Goal: Task Accomplishment & Management: Manage account settings

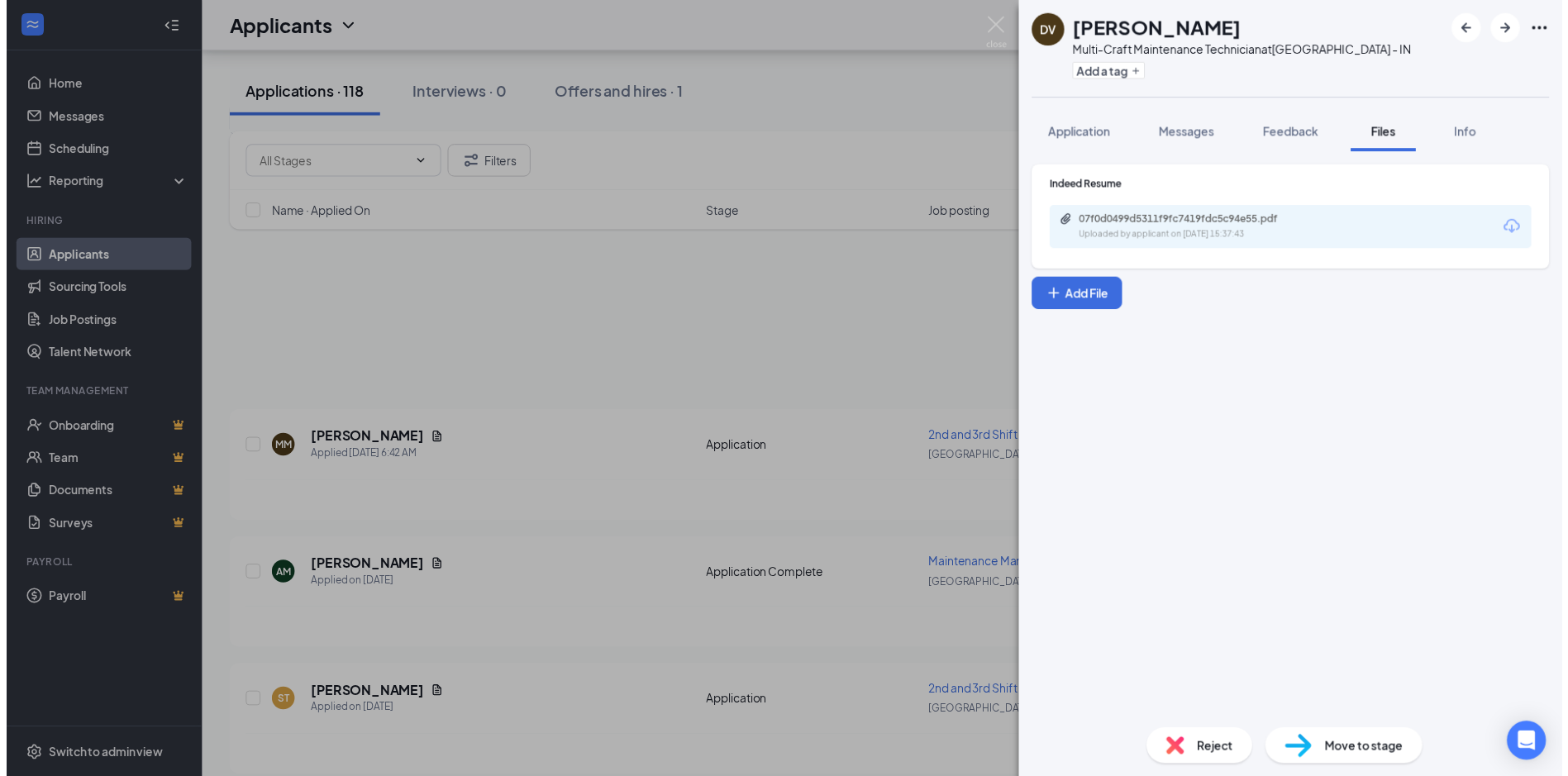
scroll to position [248, 0]
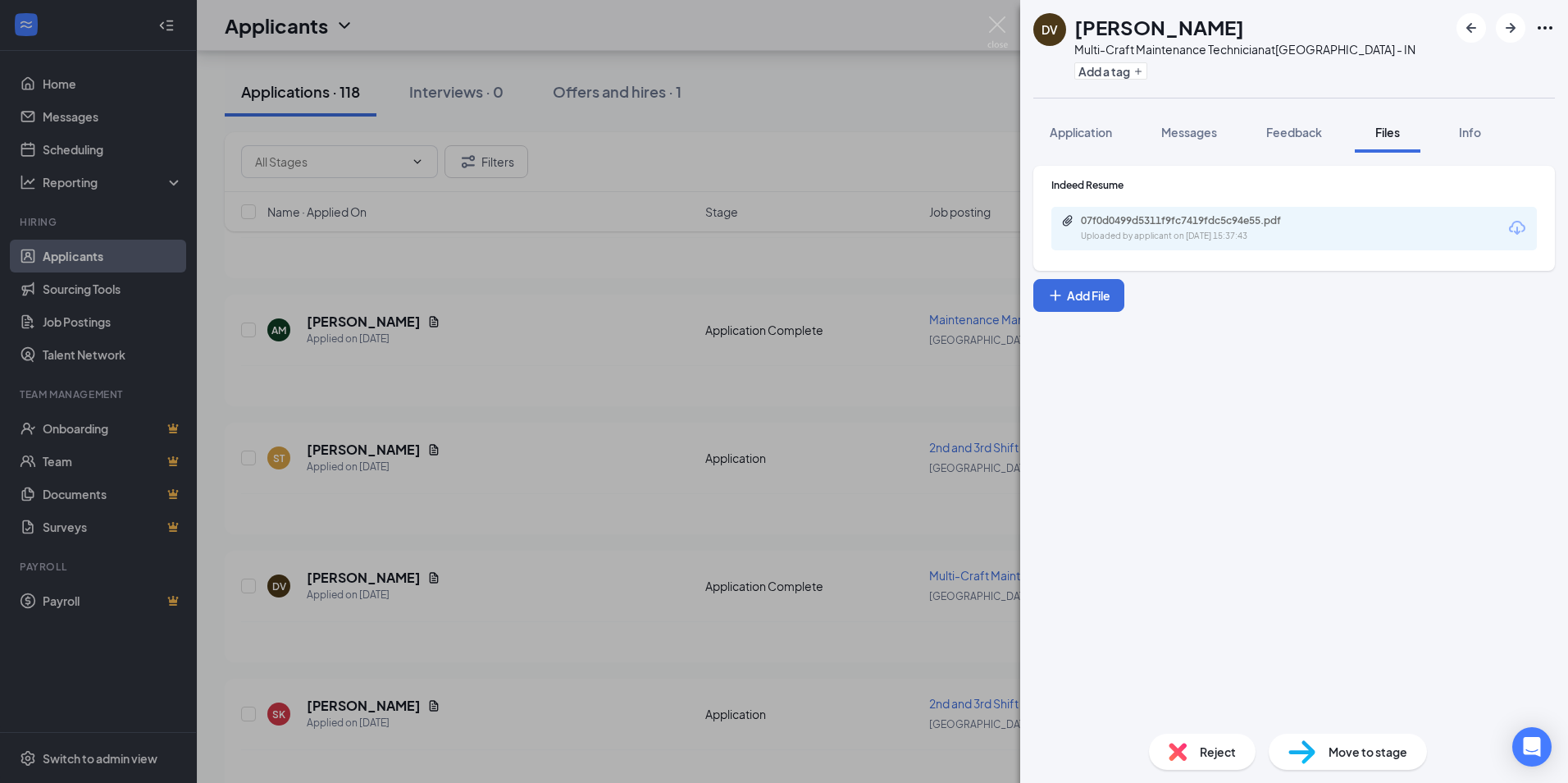
click at [417, 402] on div "DV [PERSON_NAME] Multi-Craft Maintenance Technician at [GEOGRAPHIC_DATA] - IN A…" at bounding box center [784, 392] width 1568 height 783
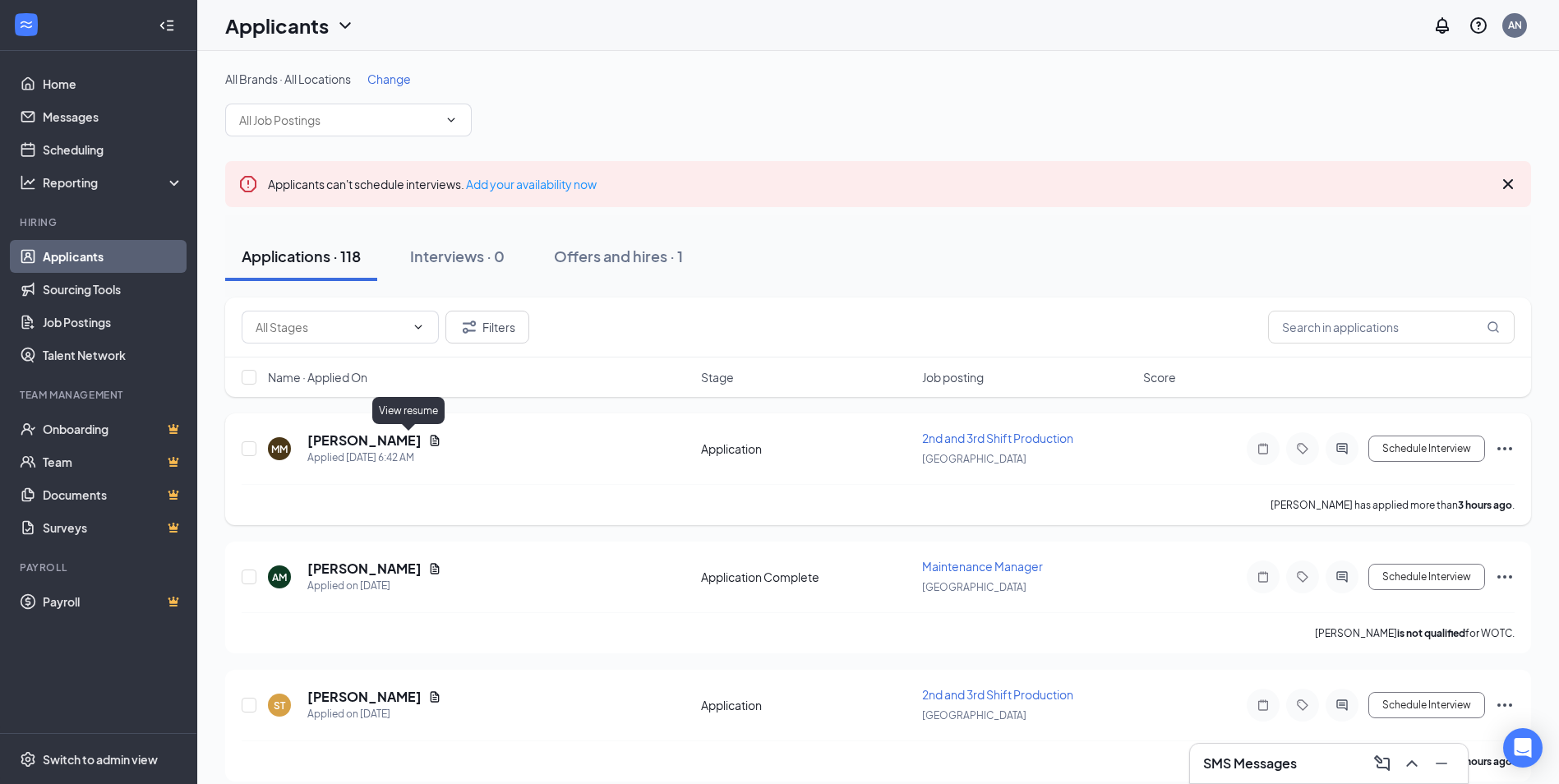
click at [431, 441] on icon "Document" at bounding box center [435, 440] width 9 height 11
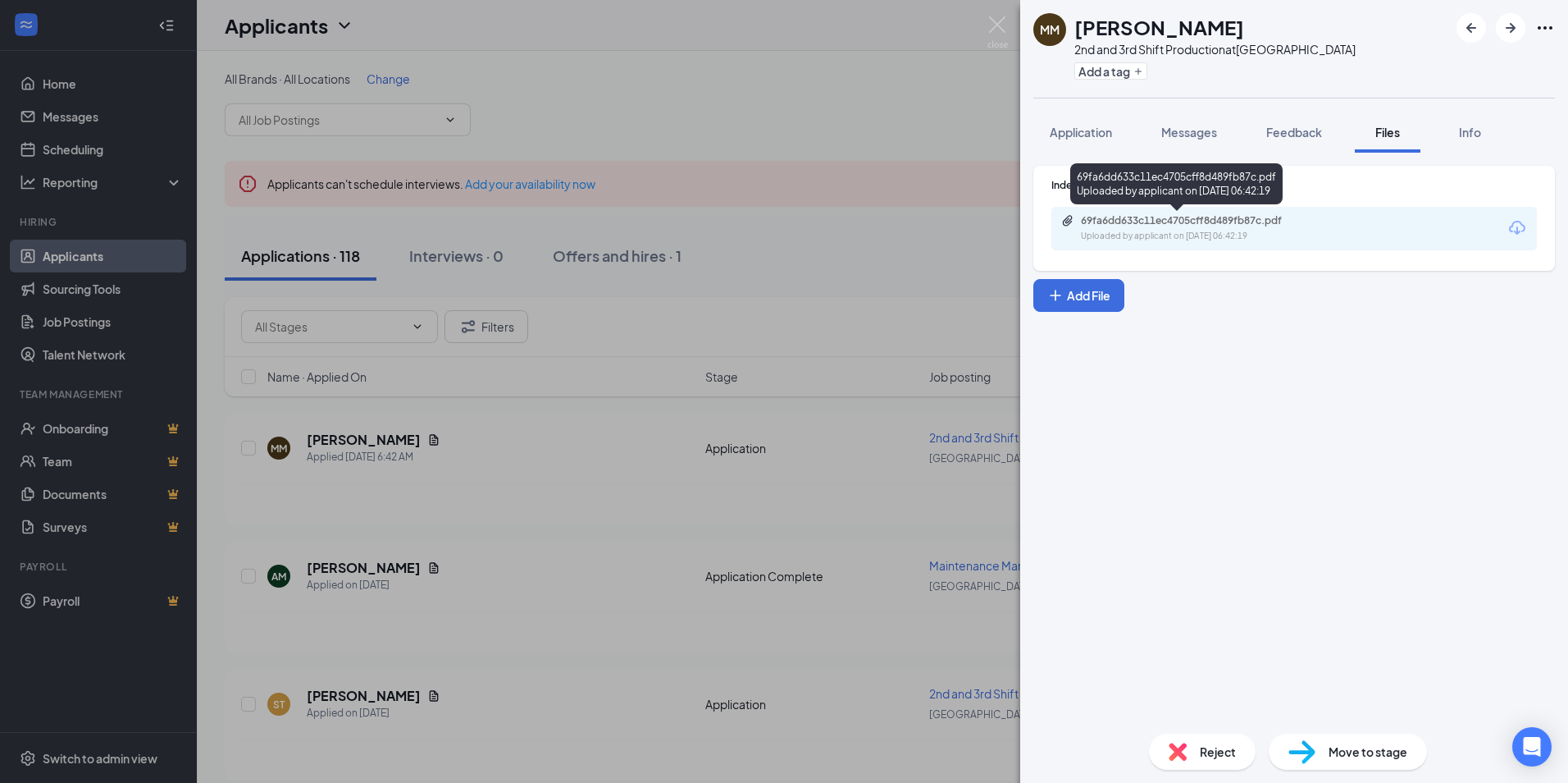
click at [1195, 228] on div "69fa6dd633c11ec4705cff8d489fb87c.pdf Uploaded by applicant on [DATE] 06:42:19" at bounding box center [1194, 228] width 266 height 28
click at [451, 489] on div "MM [PERSON_NAME] 2nd and 3rd Shift Production at [GEOGRAPHIC_DATA] Add a tag Ap…" at bounding box center [784, 392] width 1568 height 783
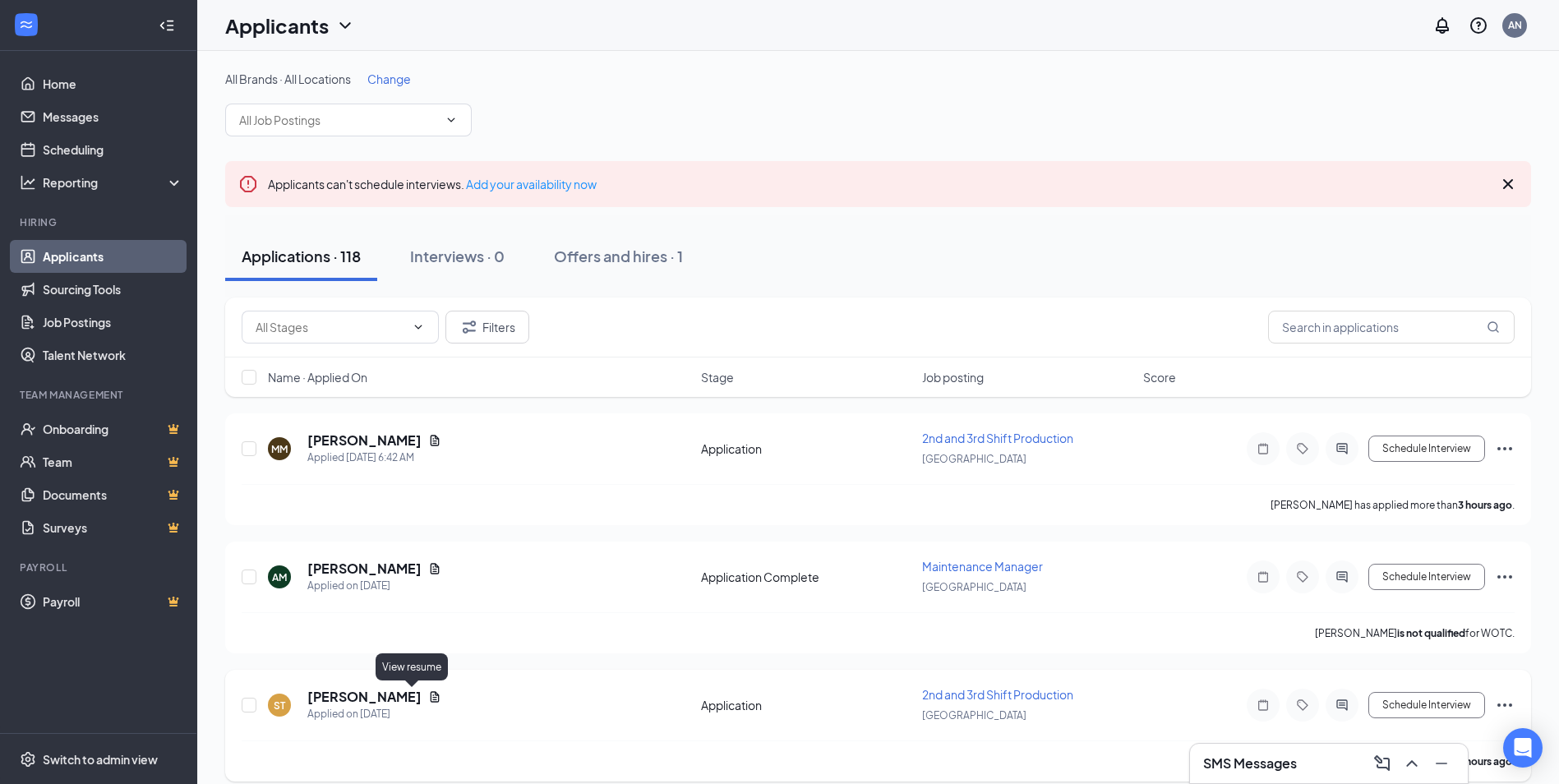
click at [428, 696] on icon "Document" at bounding box center [435, 697] width 13 height 13
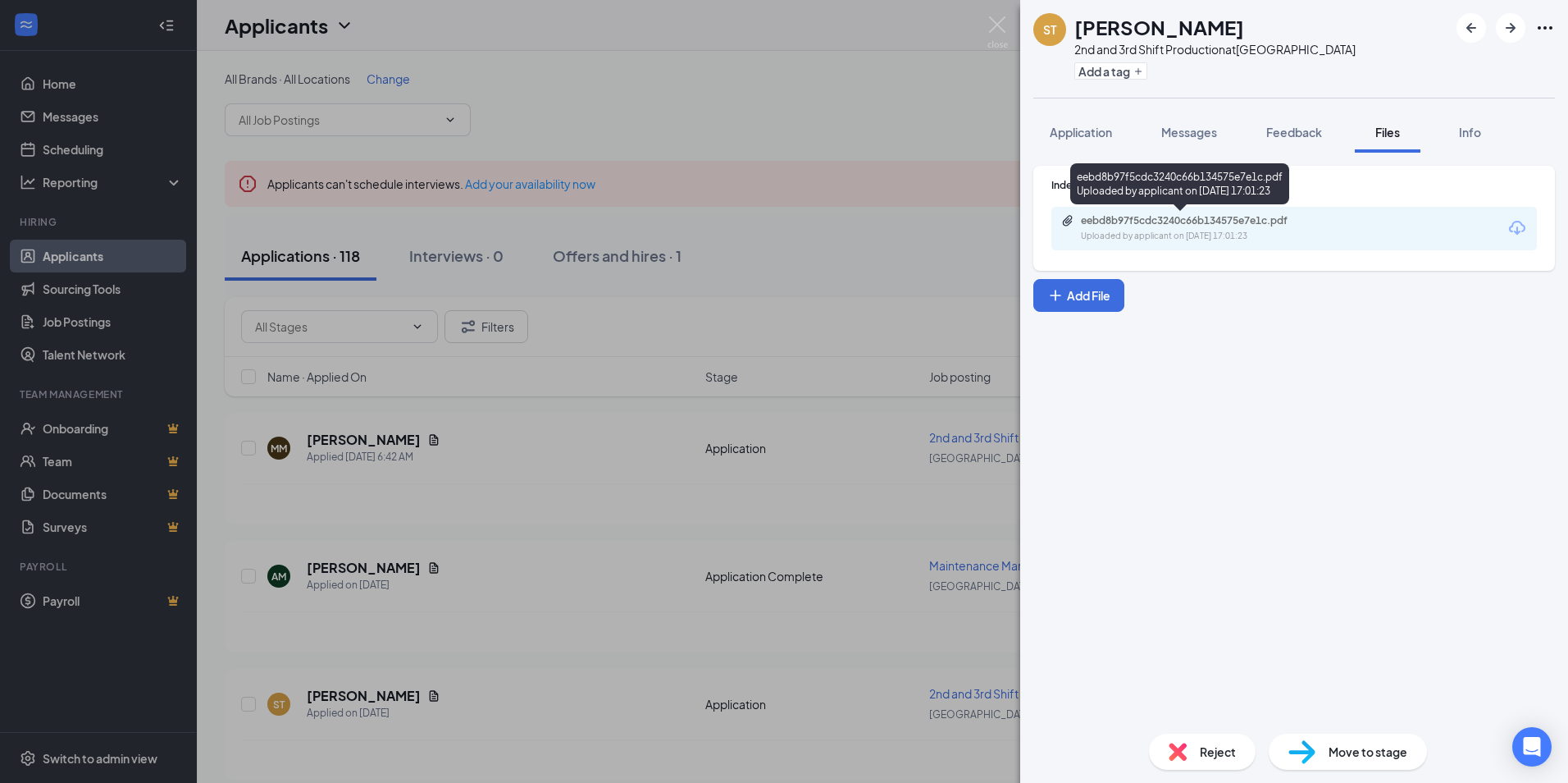
click at [1131, 226] on div "eebd8b97f5cdc3240c66b134575e7e1c.pdf" at bounding box center [1196, 221] width 230 height 13
